Goal: Information Seeking & Learning: Compare options

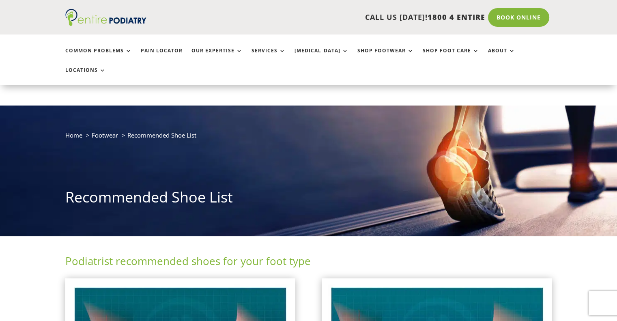
scroll to position [98, 0]
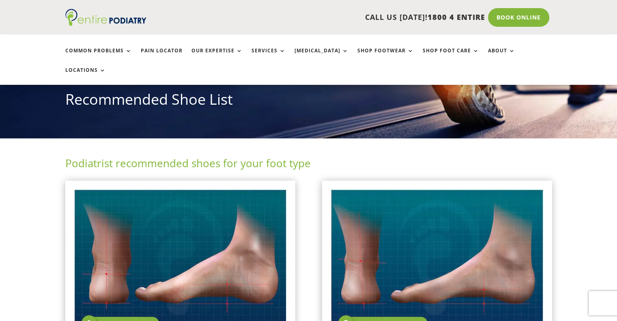
click at [184, 235] on img at bounding box center [180, 264] width 218 height 154
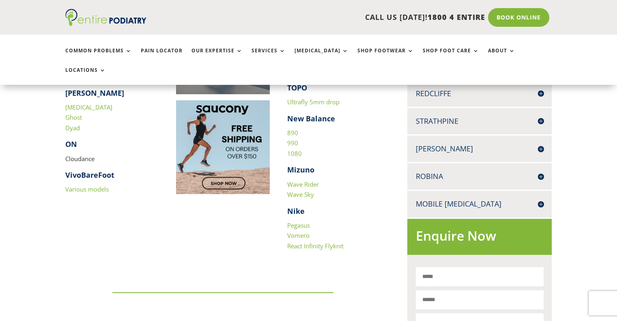
scroll to position [353, 0]
click at [295, 129] on link "890" at bounding box center [292, 133] width 11 height 8
click at [294, 139] on link "990" at bounding box center [292, 143] width 11 height 8
click at [294, 150] on link "1080" at bounding box center [294, 154] width 15 height 8
click at [302, 221] on link "Pegasus" at bounding box center [298, 225] width 23 height 8
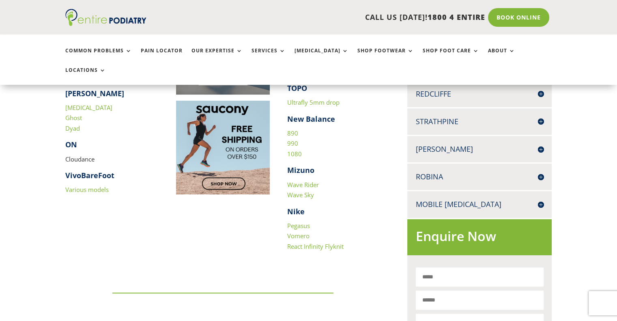
click at [298, 232] on link "Vomero" at bounding box center [298, 236] width 22 height 8
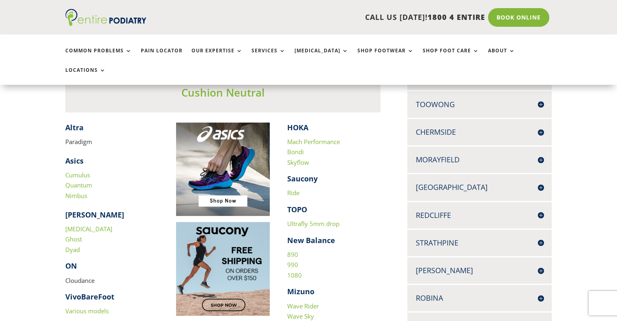
scroll to position [233, 0]
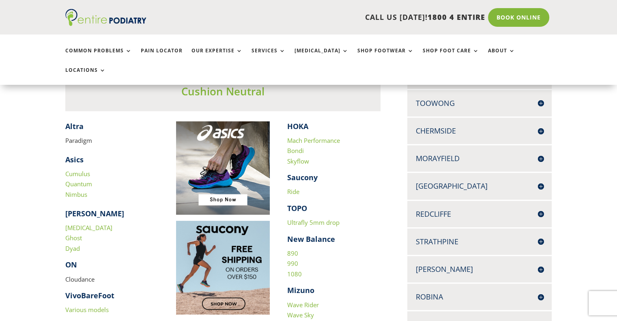
click at [72, 170] on link "Cumulus" at bounding box center [77, 174] width 25 height 8
click at [69, 180] on link "Quantum" at bounding box center [78, 184] width 27 height 8
click at [71, 190] on link "Nimbus" at bounding box center [76, 194] width 22 height 8
